Goal: Task Accomplishment & Management: Complete application form

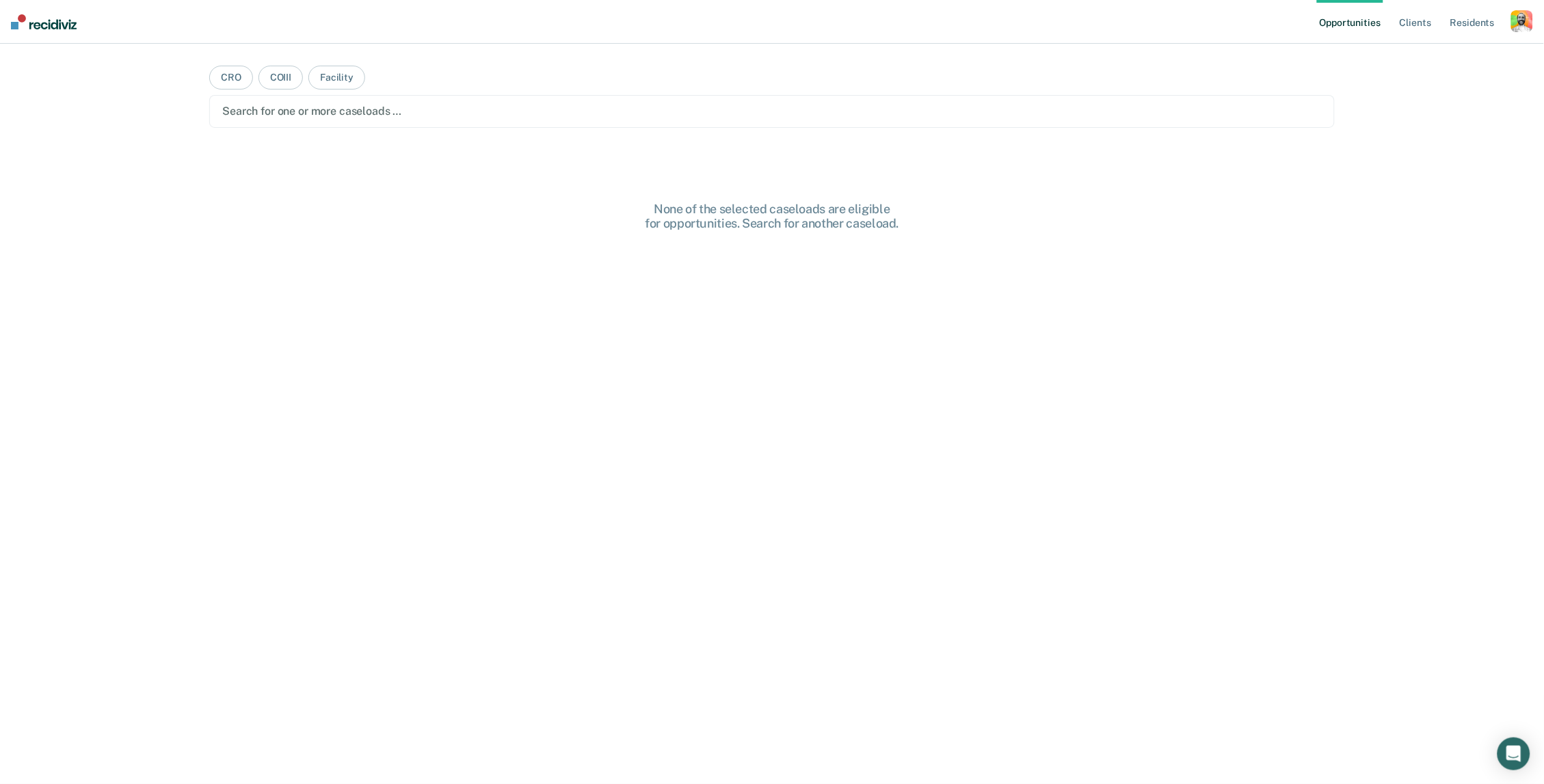
click at [1534, 21] on nav "Opportunities Client s Resident s Profile How it works Log Out" at bounding box center [772, 21] width 1544 height 44
click at [1525, 21] on div "button" at bounding box center [1522, 21] width 22 height 22
click at [1420, 53] on link "Profile" at bounding box center [1467, 56] width 110 height 12
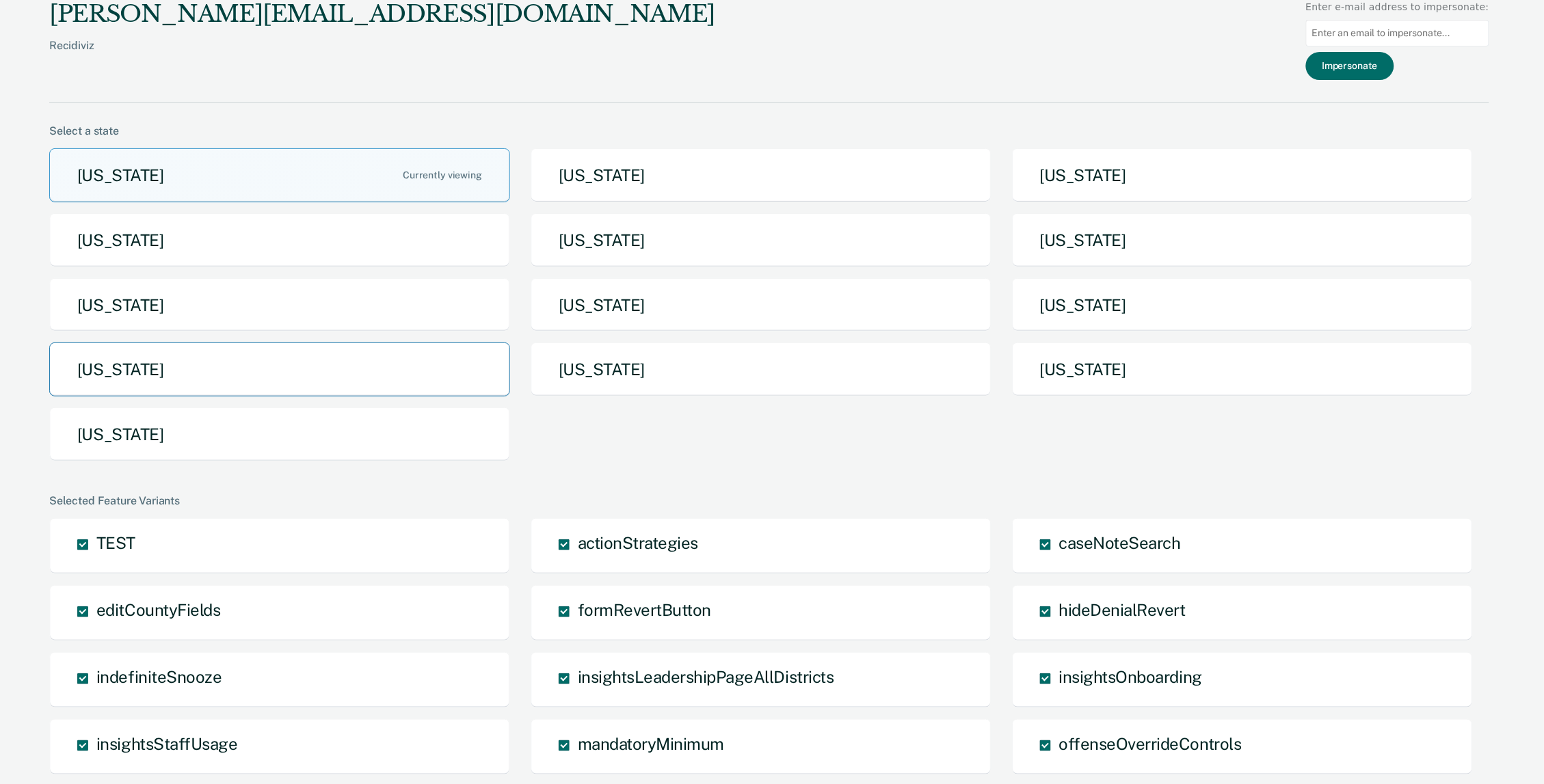
click at [226, 372] on button "[US_STATE]" at bounding box center [280, 369] width 461 height 54
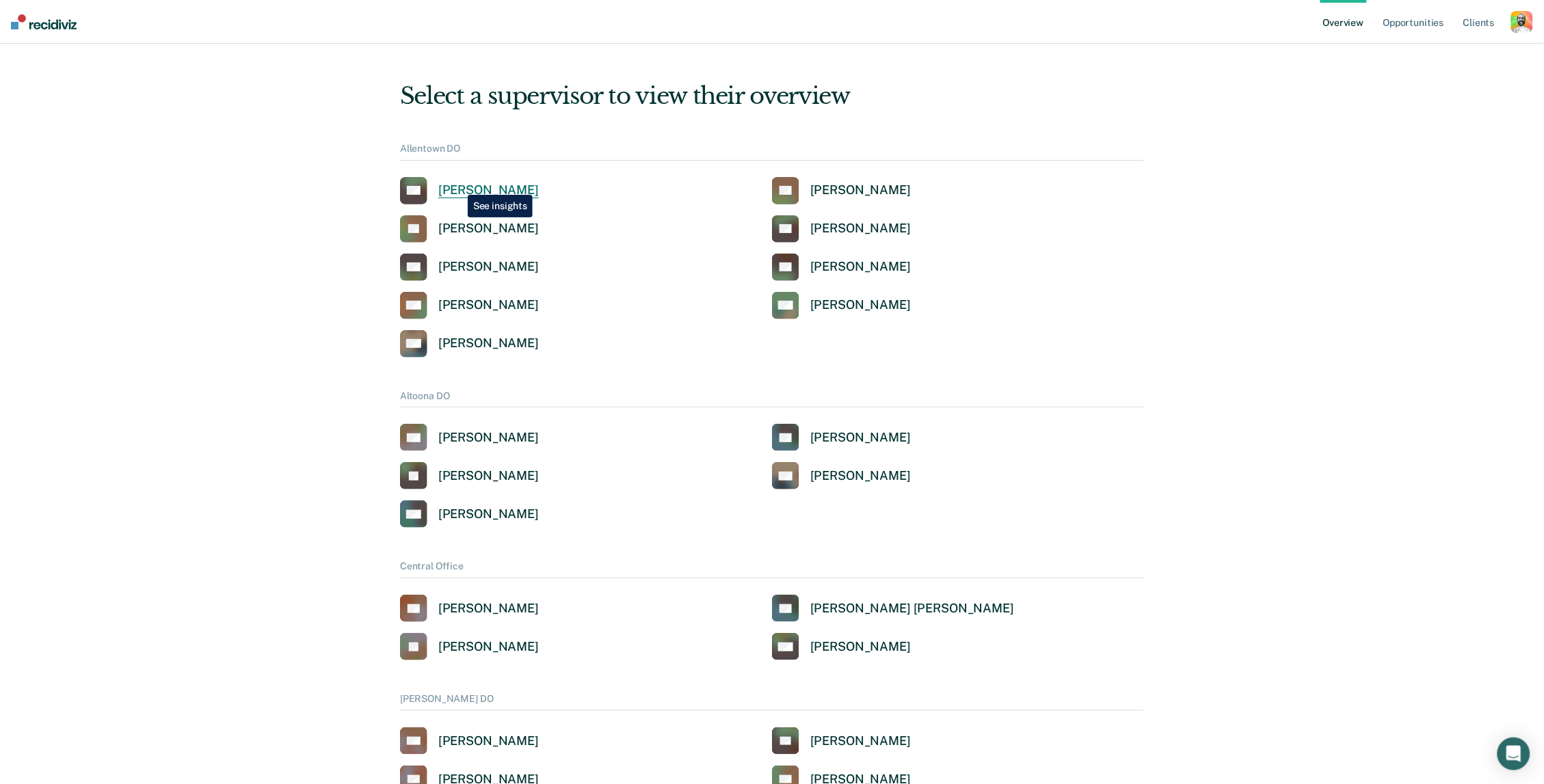
click at [457, 184] on div "[PERSON_NAME]" at bounding box center [488, 190] width 100 height 15
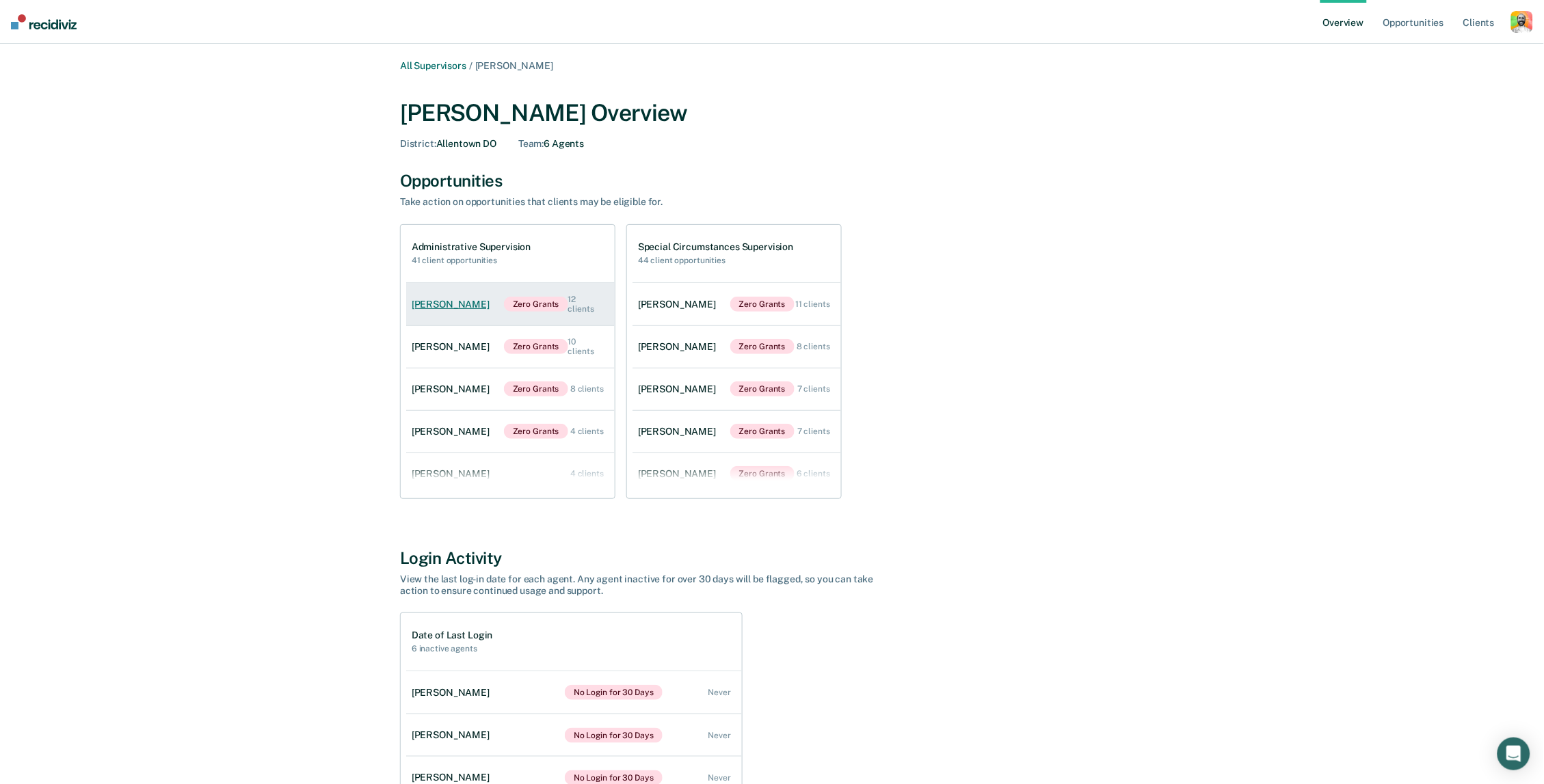
click at [494, 285] on link "[PERSON_NAME] Zero Grants 12 clients" at bounding box center [510, 305] width 209 height 47
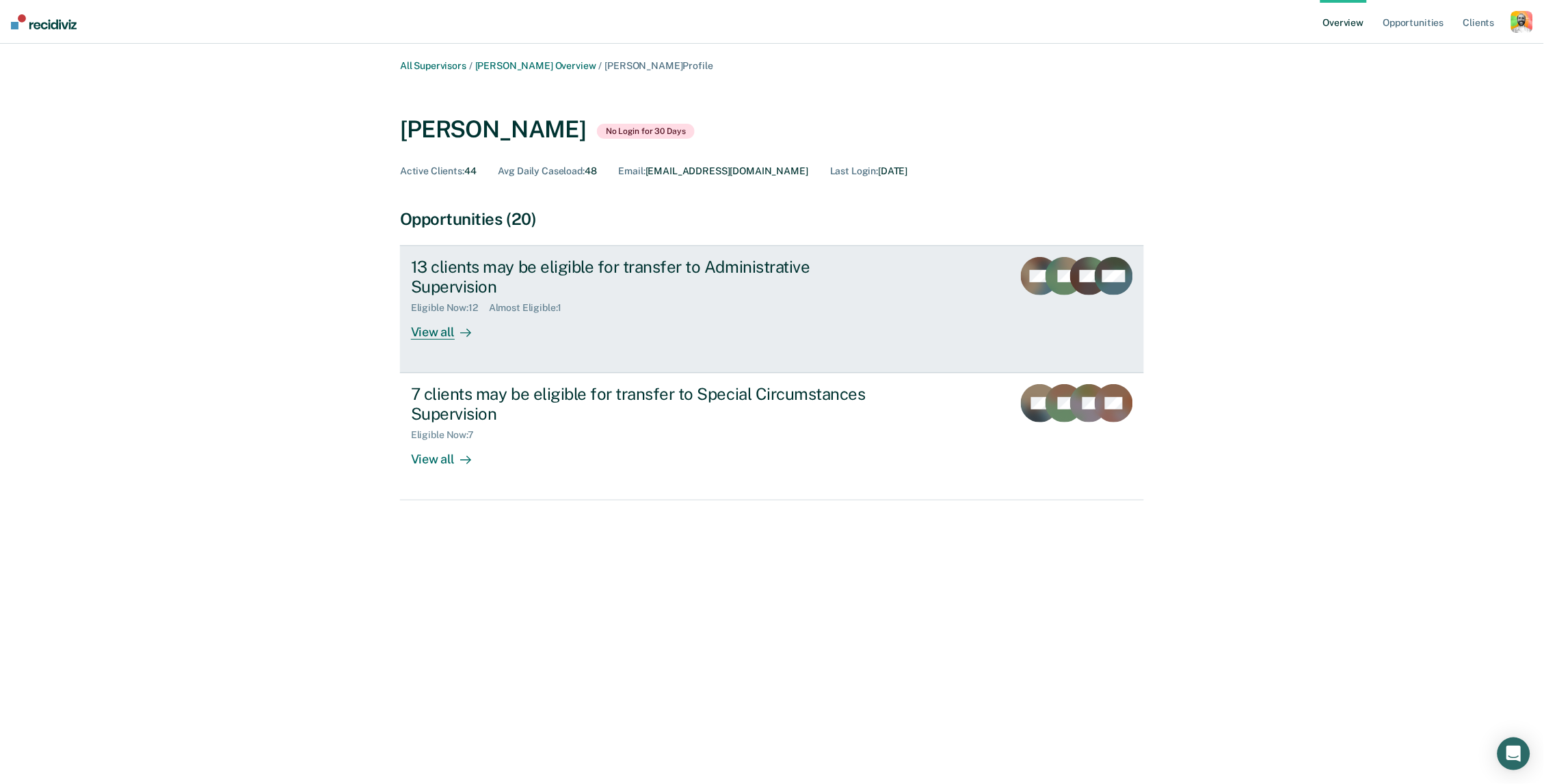
click at [507, 270] on div "13 clients may be eligible for transfer to Administrative Supervision" at bounding box center [651, 277] width 480 height 40
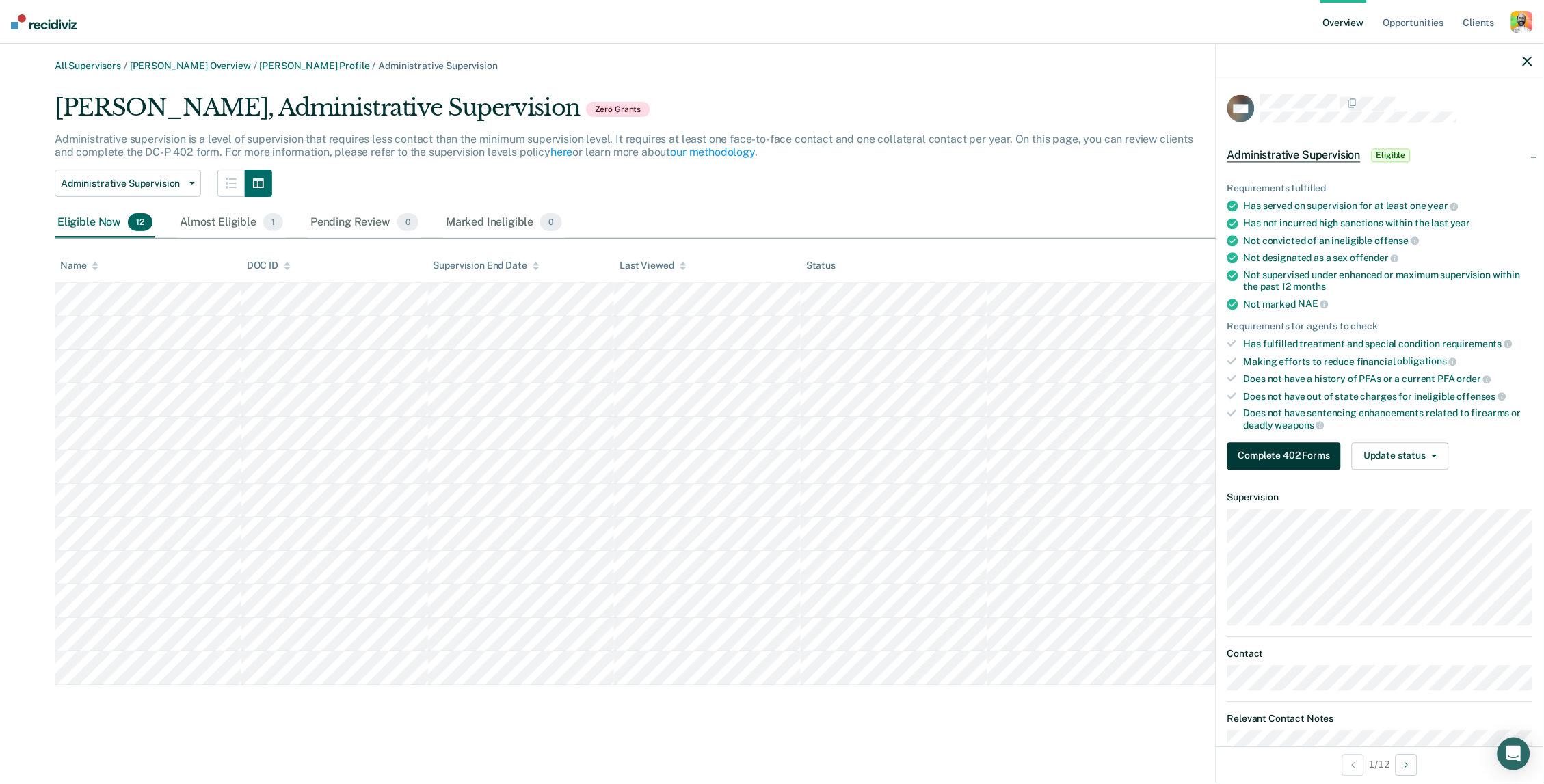
click at [1275, 451] on button "Complete 402 Forms" at bounding box center [1284, 456] width 114 height 27
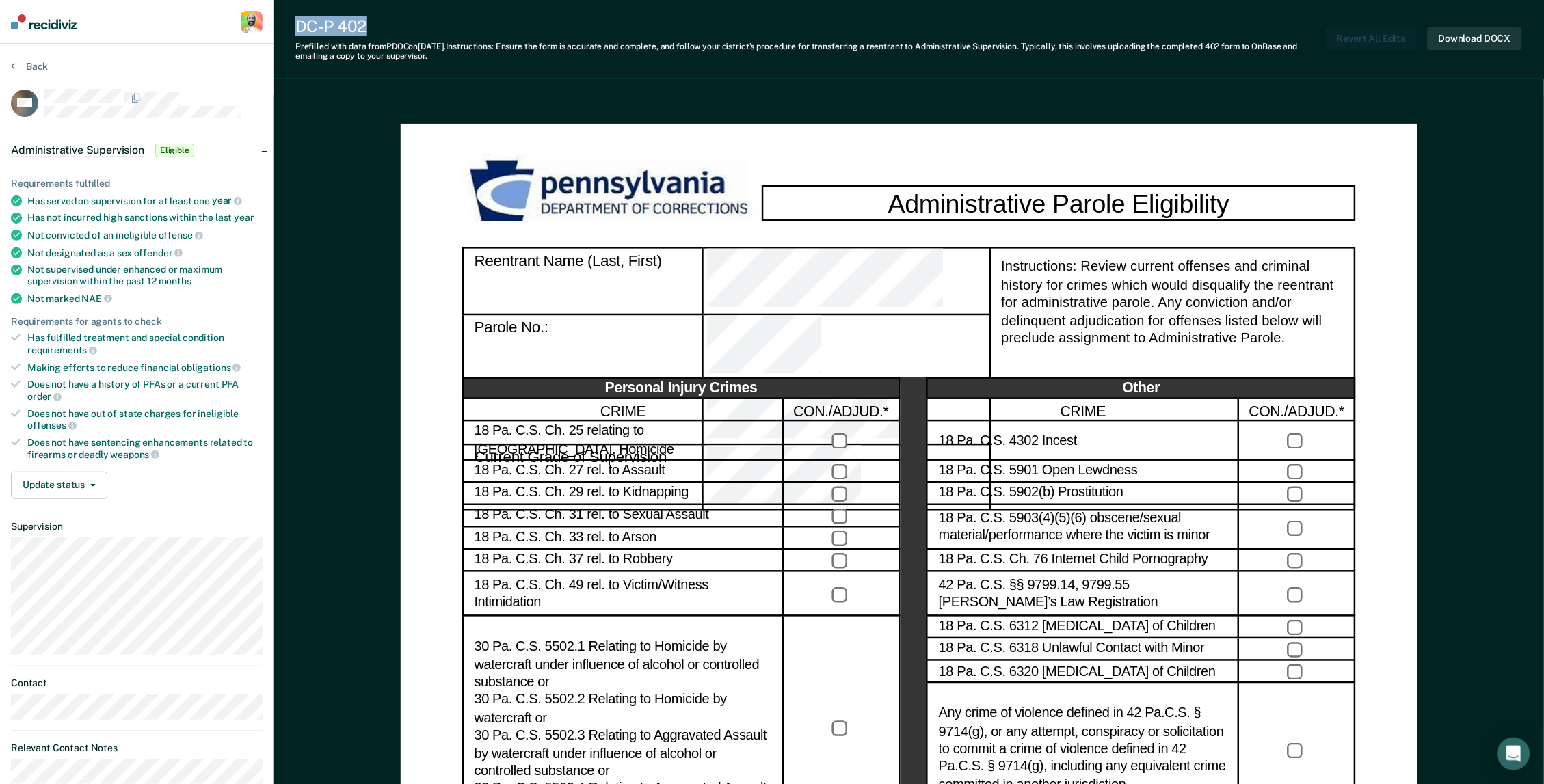
drag, startPoint x: 381, startPoint y: 24, endPoint x: 294, endPoint y: 30, distance: 87.2
click at [295, 30] on div "DC-P 402" at bounding box center [810, 26] width 1031 height 20
copy div "DC-P 402"
